Goal: Task Accomplishment & Management: Manage account settings

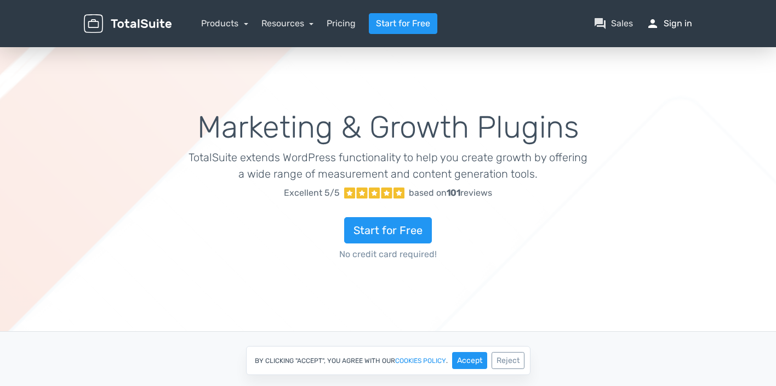
click at [677, 23] on link "person Sign in" at bounding box center [669, 23] width 46 height 13
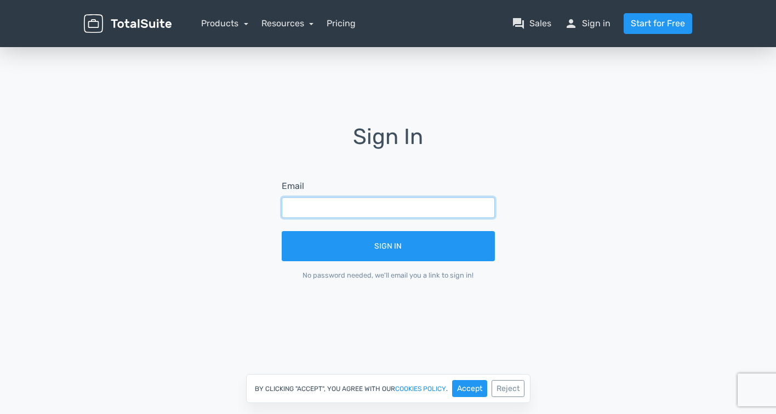
click at [308, 203] on input "text" at bounding box center [388, 207] width 213 height 21
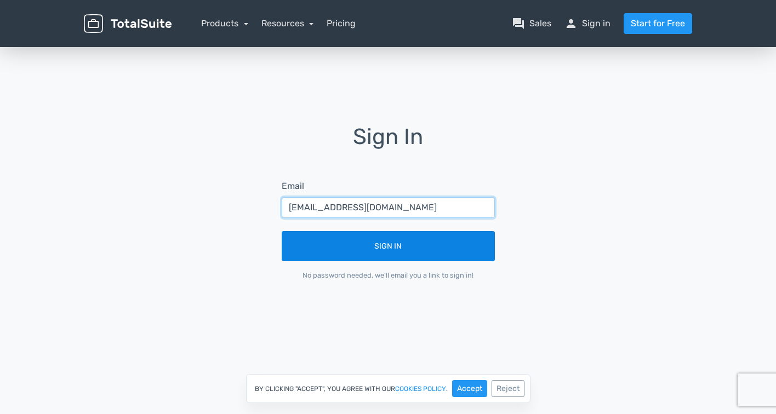
type input "[EMAIL_ADDRESS][DOMAIN_NAME]"
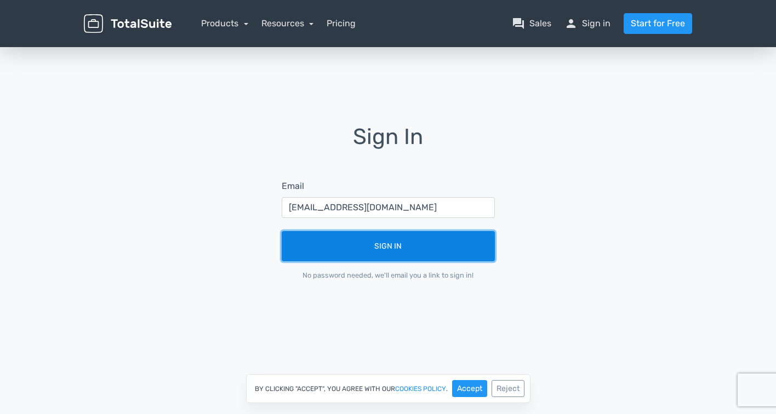
click at [369, 251] on button "Sign In" at bounding box center [388, 246] width 213 height 30
